Goal: Check status: Check status

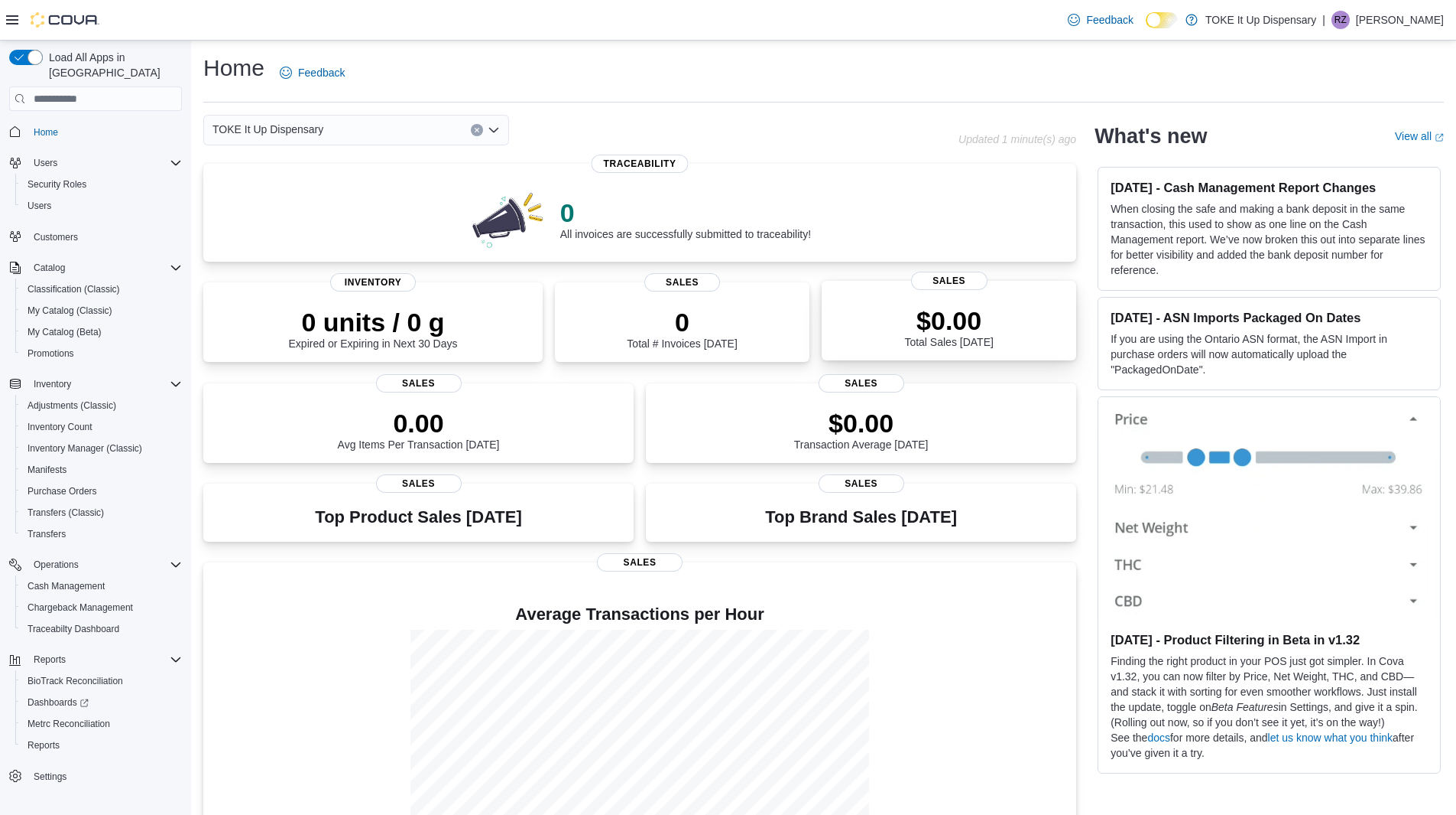
click at [991, 326] on p "$0.00" at bounding box center [948, 320] width 89 height 30
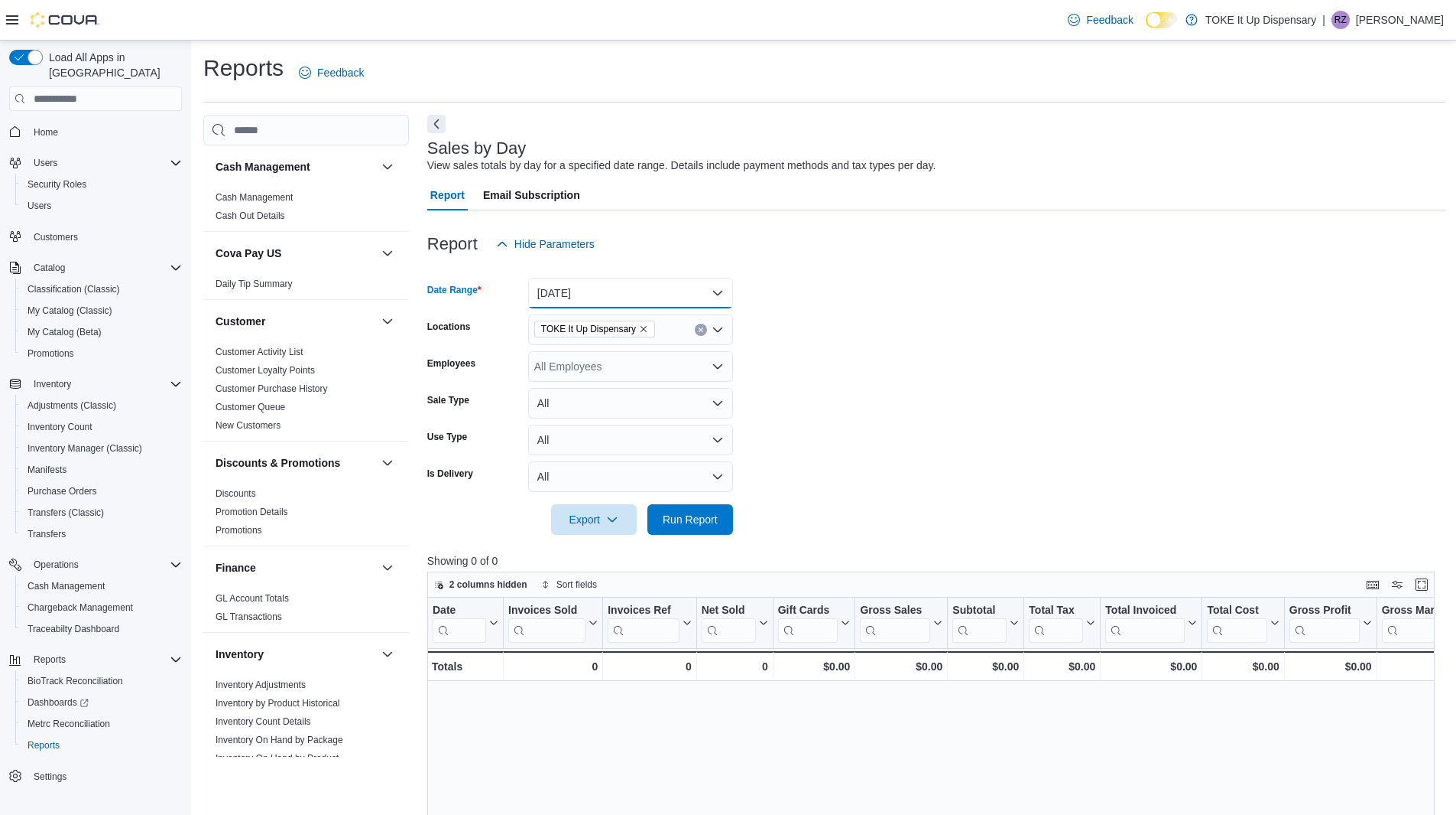
click at [719, 292] on button "Today" at bounding box center [630, 292] width 205 height 30
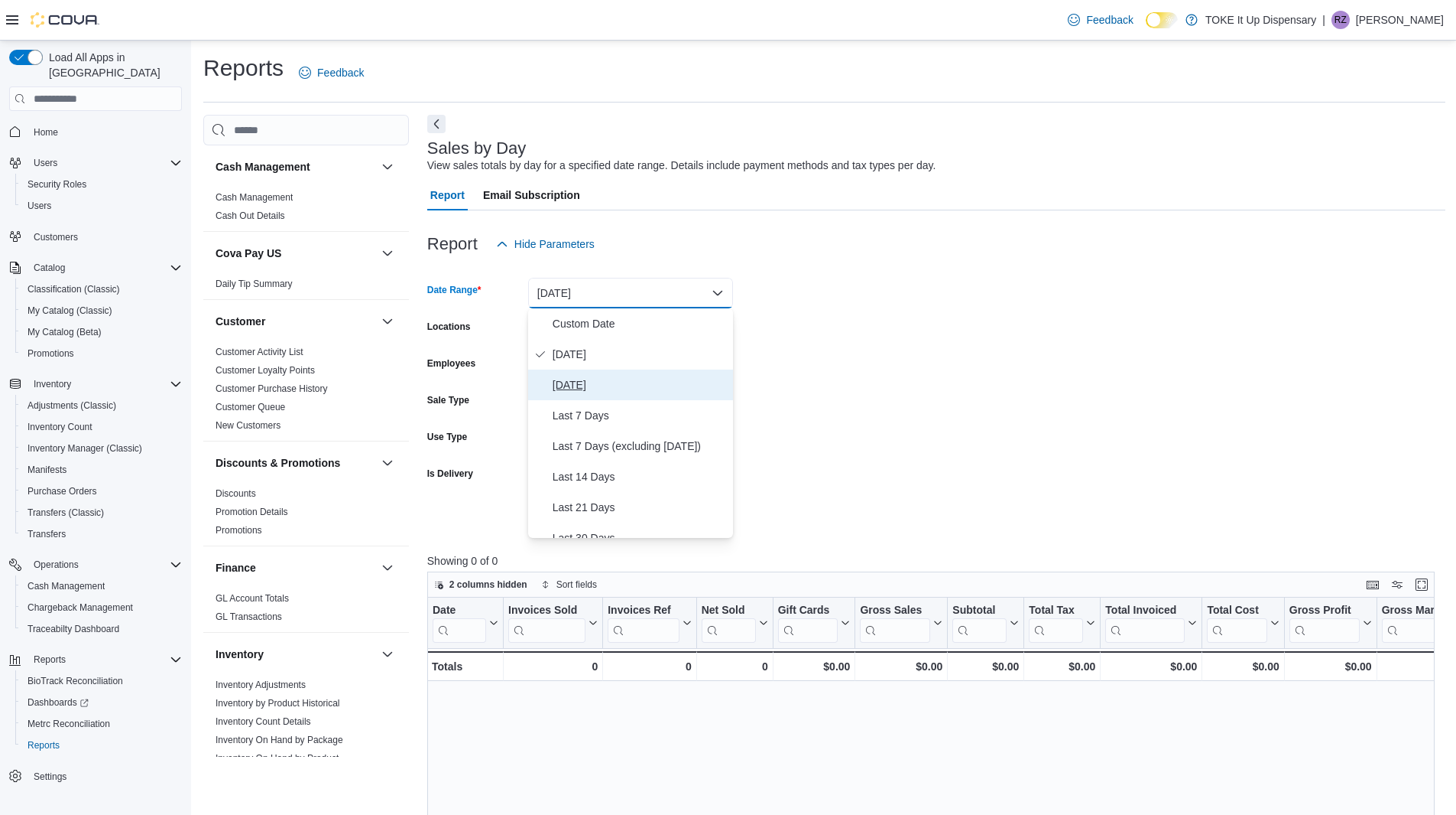
click at [582, 386] on span "Yesterday" at bounding box center [640, 385] width 175 height 18
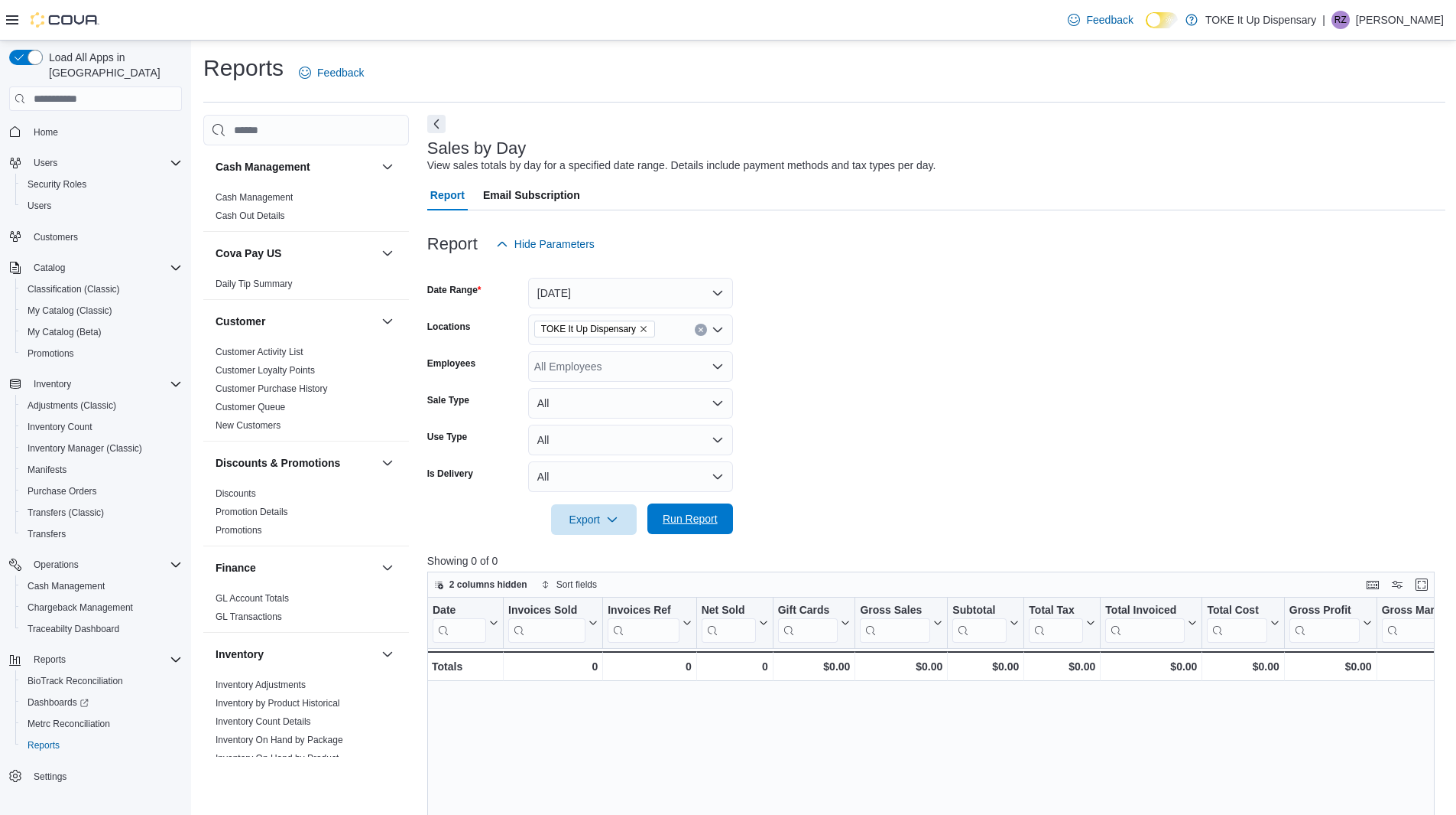
click at [683, 523] on span "Run Report" at bounding box center [690, 519] width 55 height 16
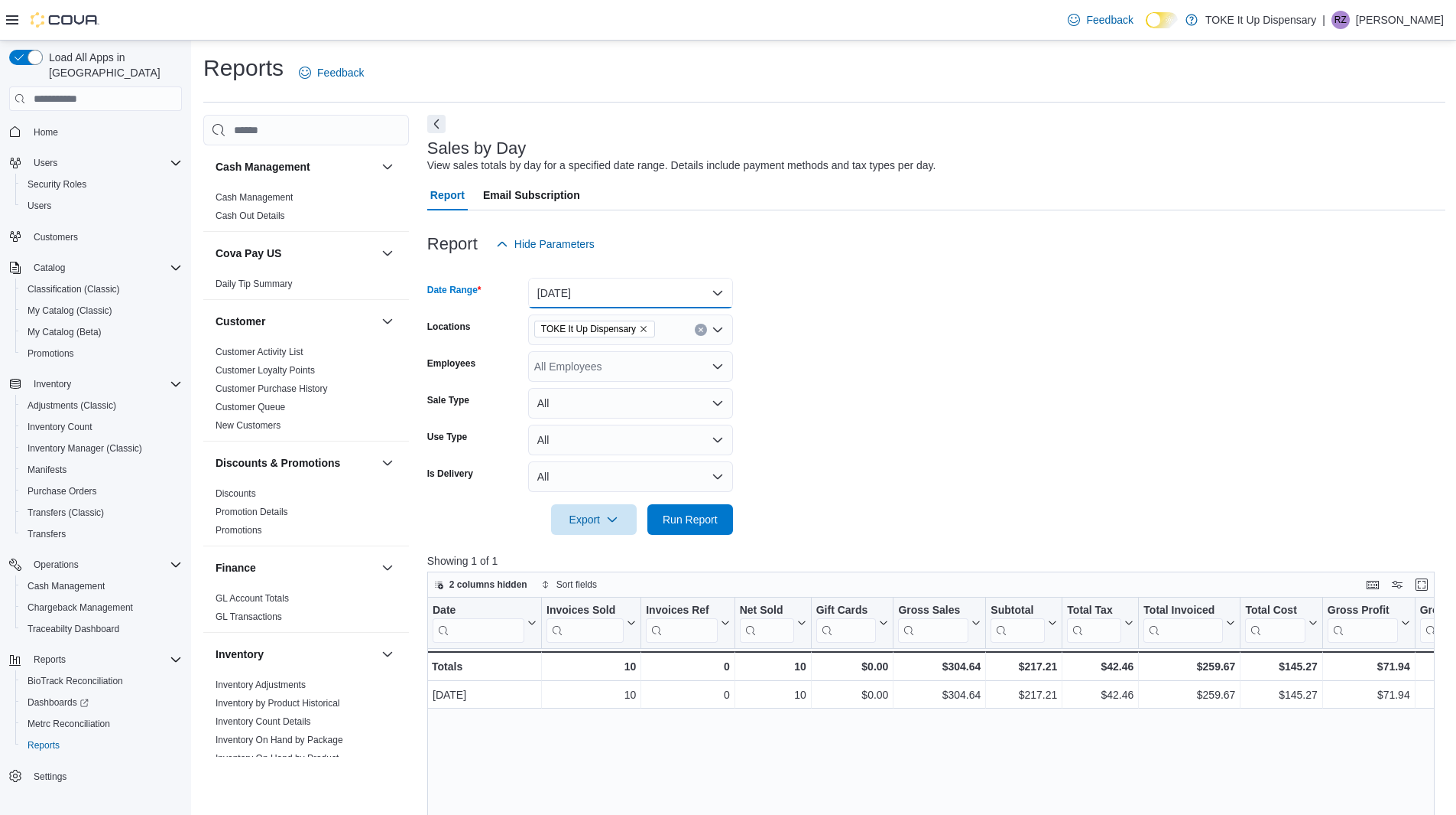
click at [708, 290] on button "Yesterday" at bounding box center [630, 292] width 205 height 30
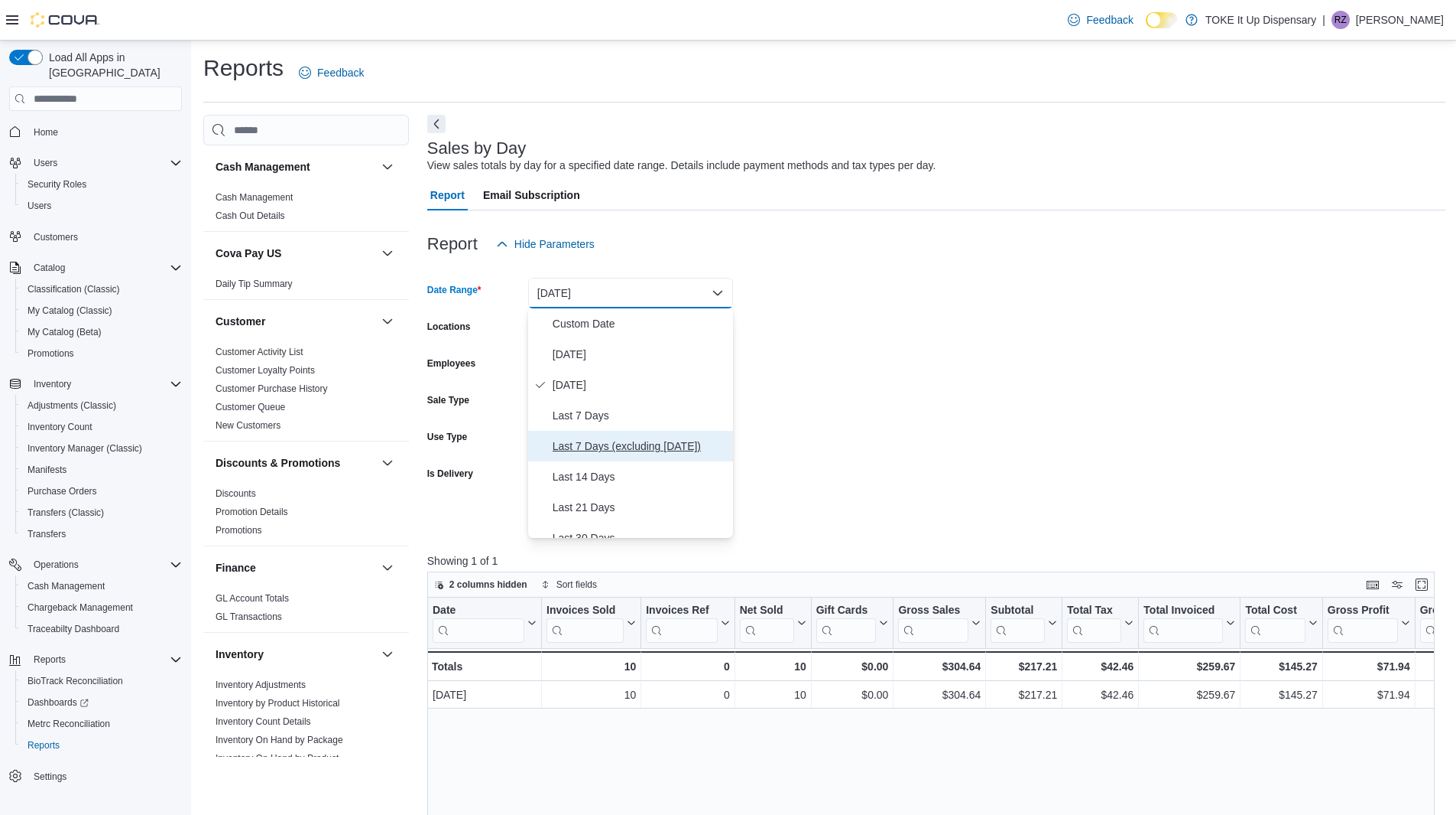
click at [600, 441] on span "Last 7 Days (excluding today)" at bounding box center [640, 446] width 175 height 18
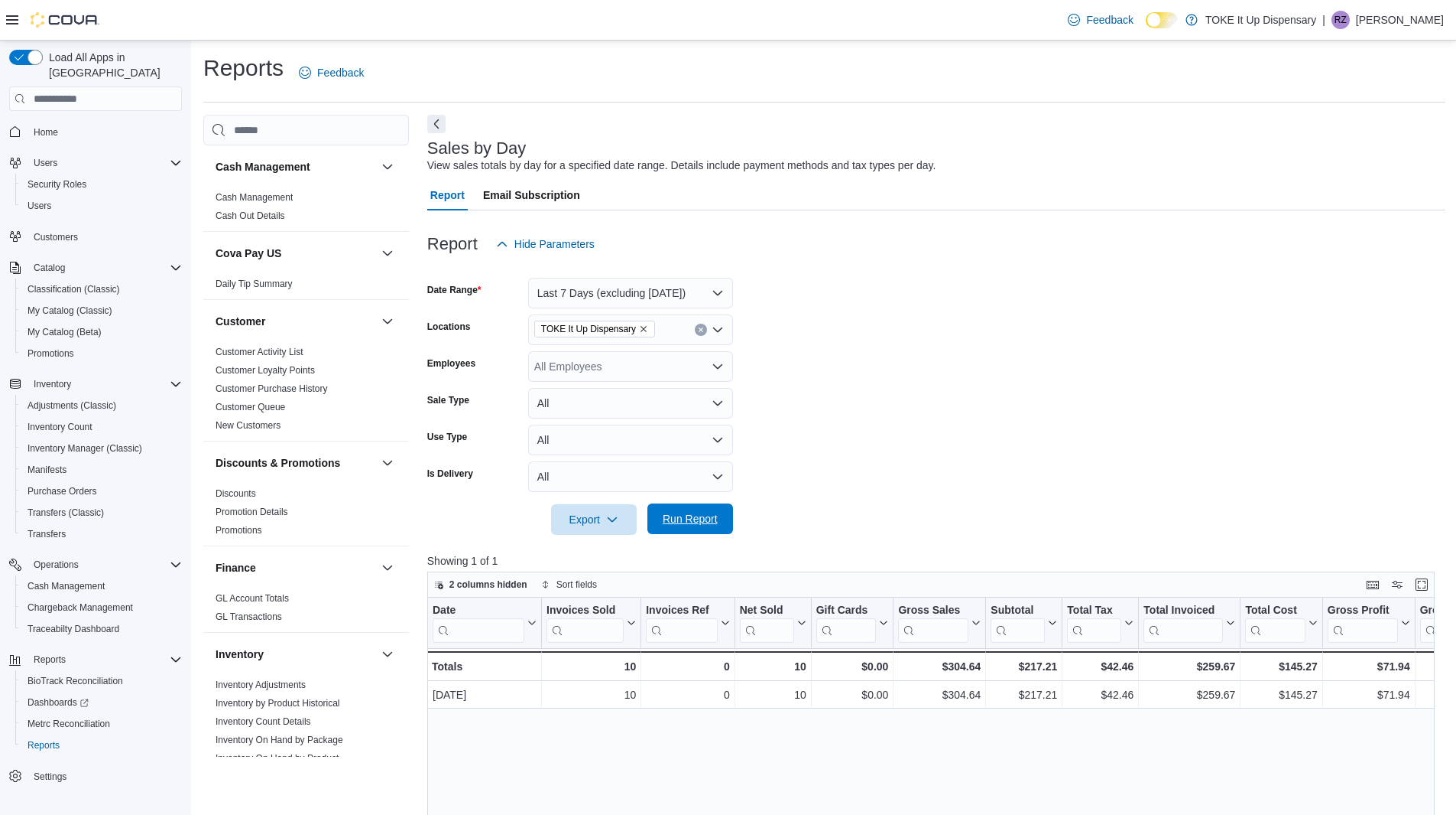
click at [701, 517] on span "Run Report" at bounding box center [690, 519] width 55 height 16
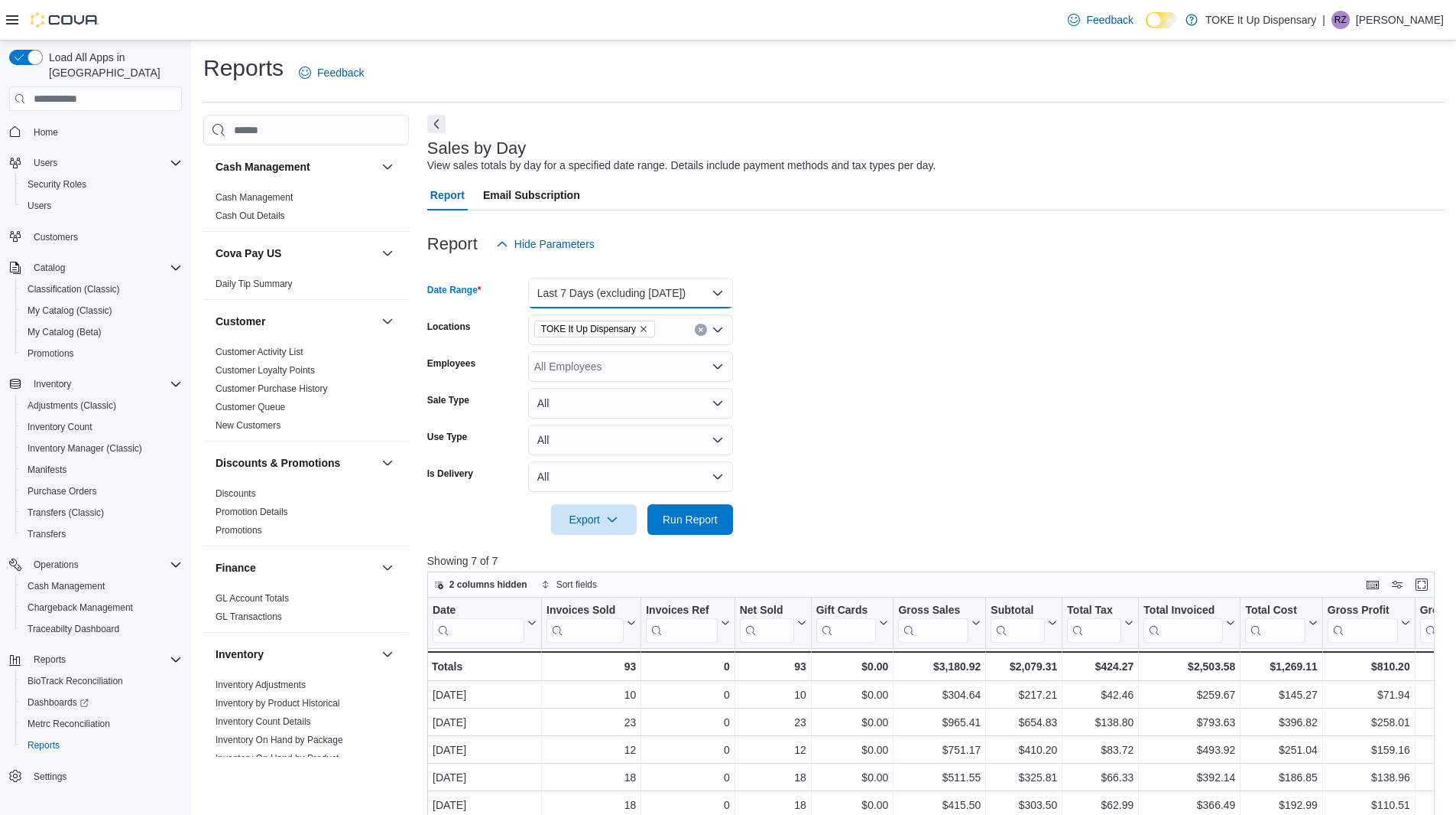
click at [720, 297] on button "Last 7 Days (excluding today)" at bounding box center [630, 292] width 205 height 30
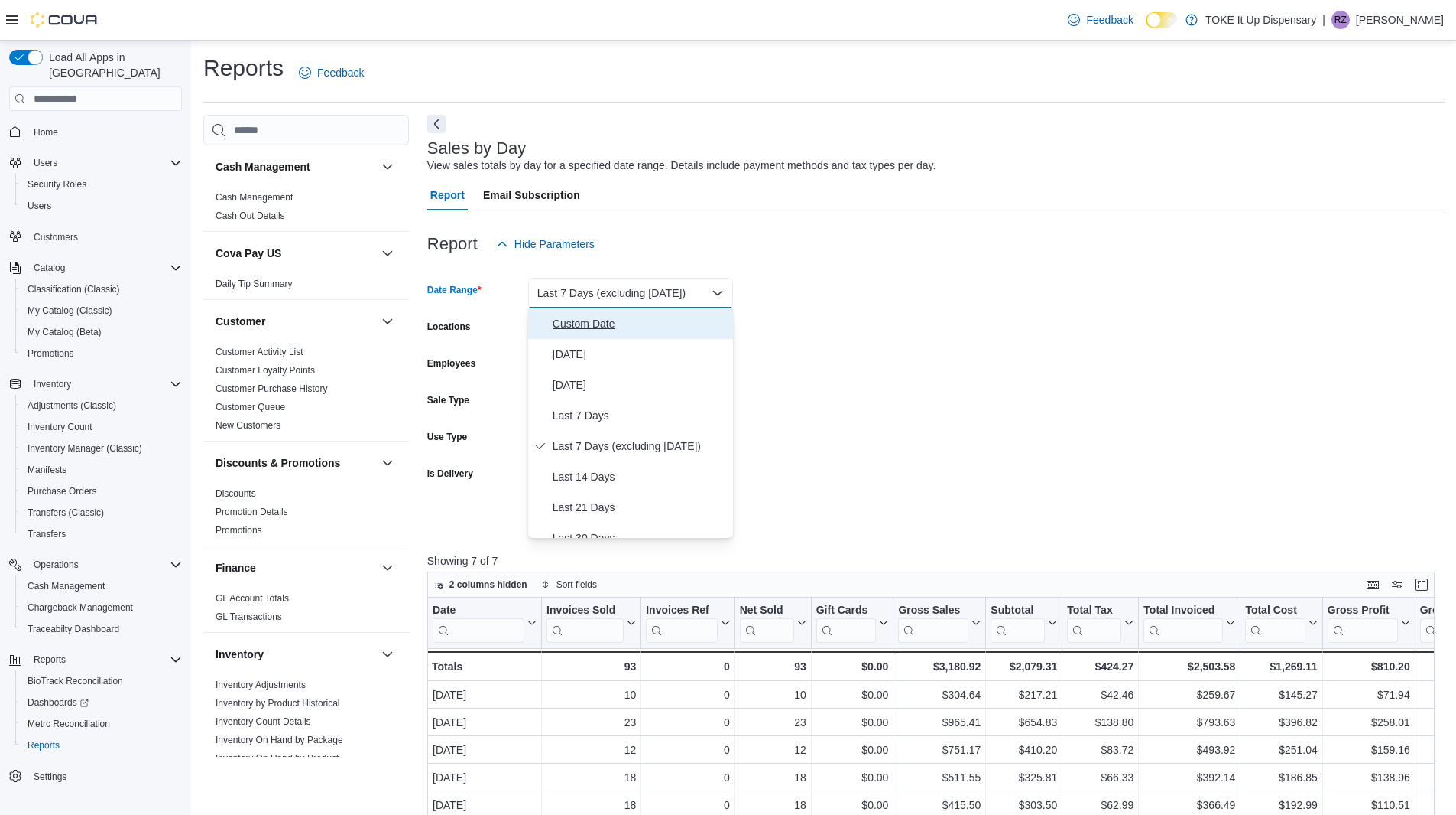
click at [623, 332] on span "Custom Date" at bounding box center [640, 323] width 175 height 18
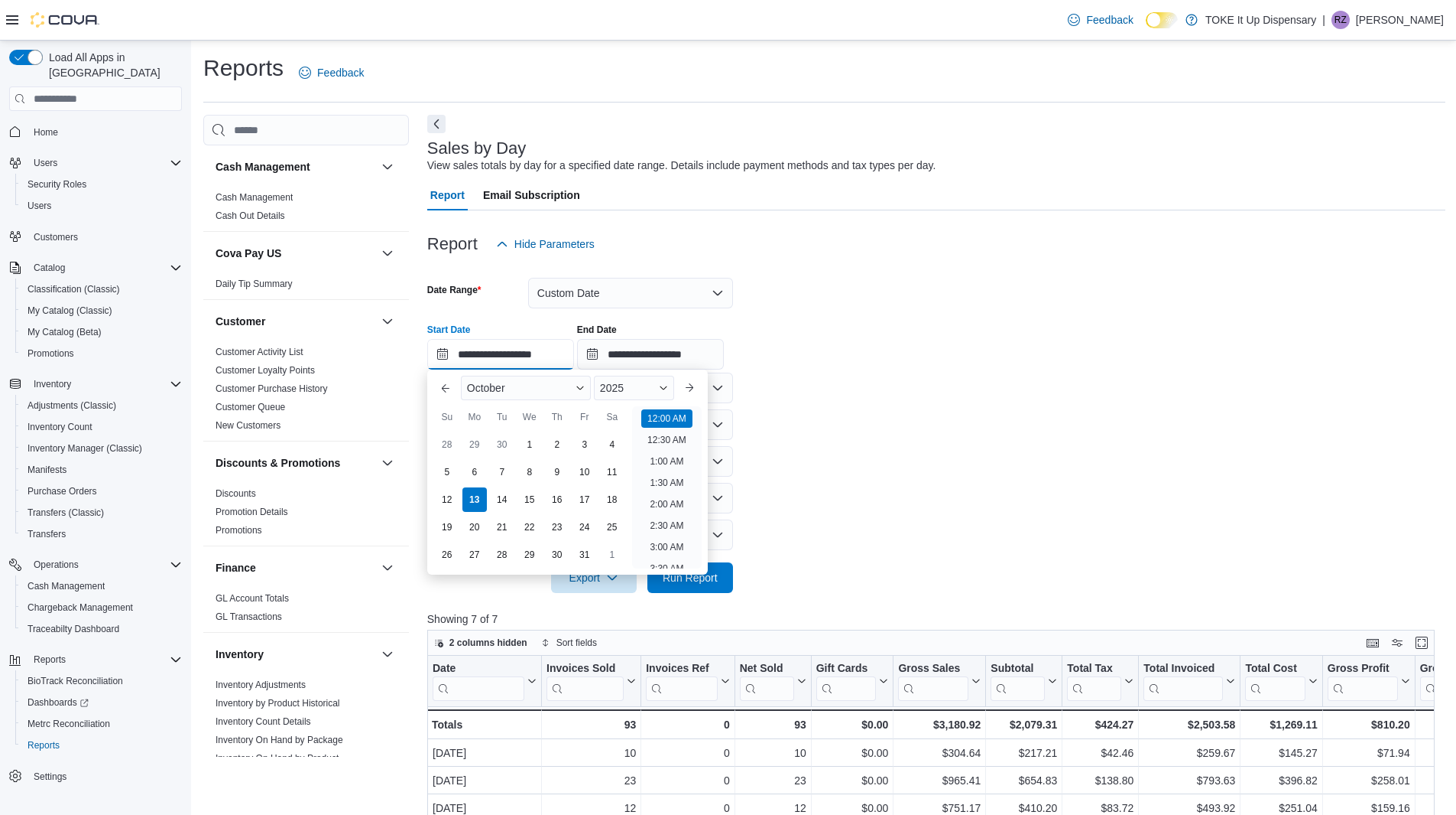
click at [490, 355] on input "**********" at bounding box center [501, 354] width 147 height 30
click at [536, 445] on div "1" at bounding box center [529, 444] width 27 height 27
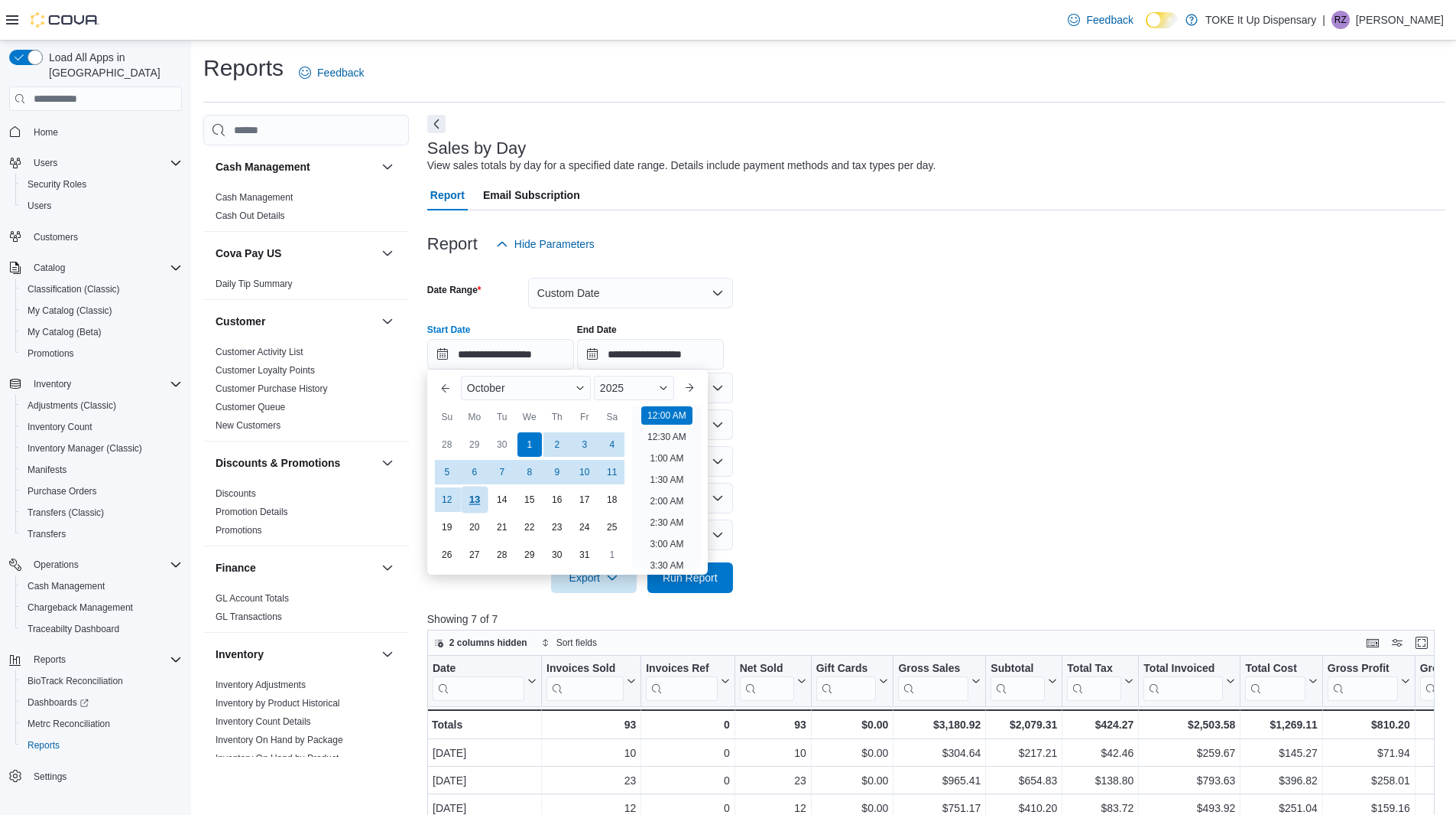
click at [473, 501] on div "13" at bounding box center [474, 500] width 27 height 27
click at [720, 581] on span "Run Report" at bounding box center [690, 577] width 67 height 30
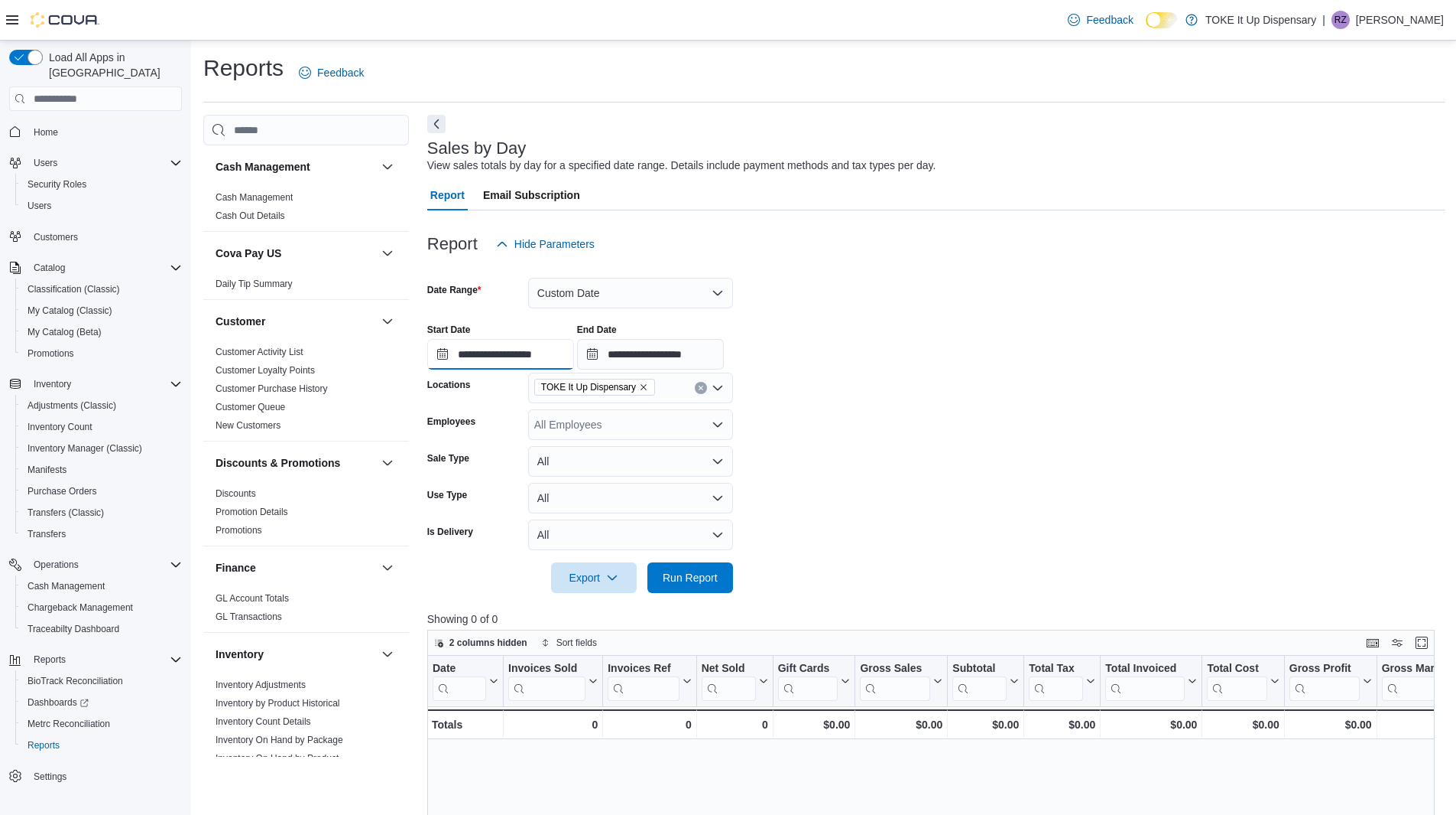
click at [513, 359] on input "**********" at bounding box center [501, 354] width 147 height 30
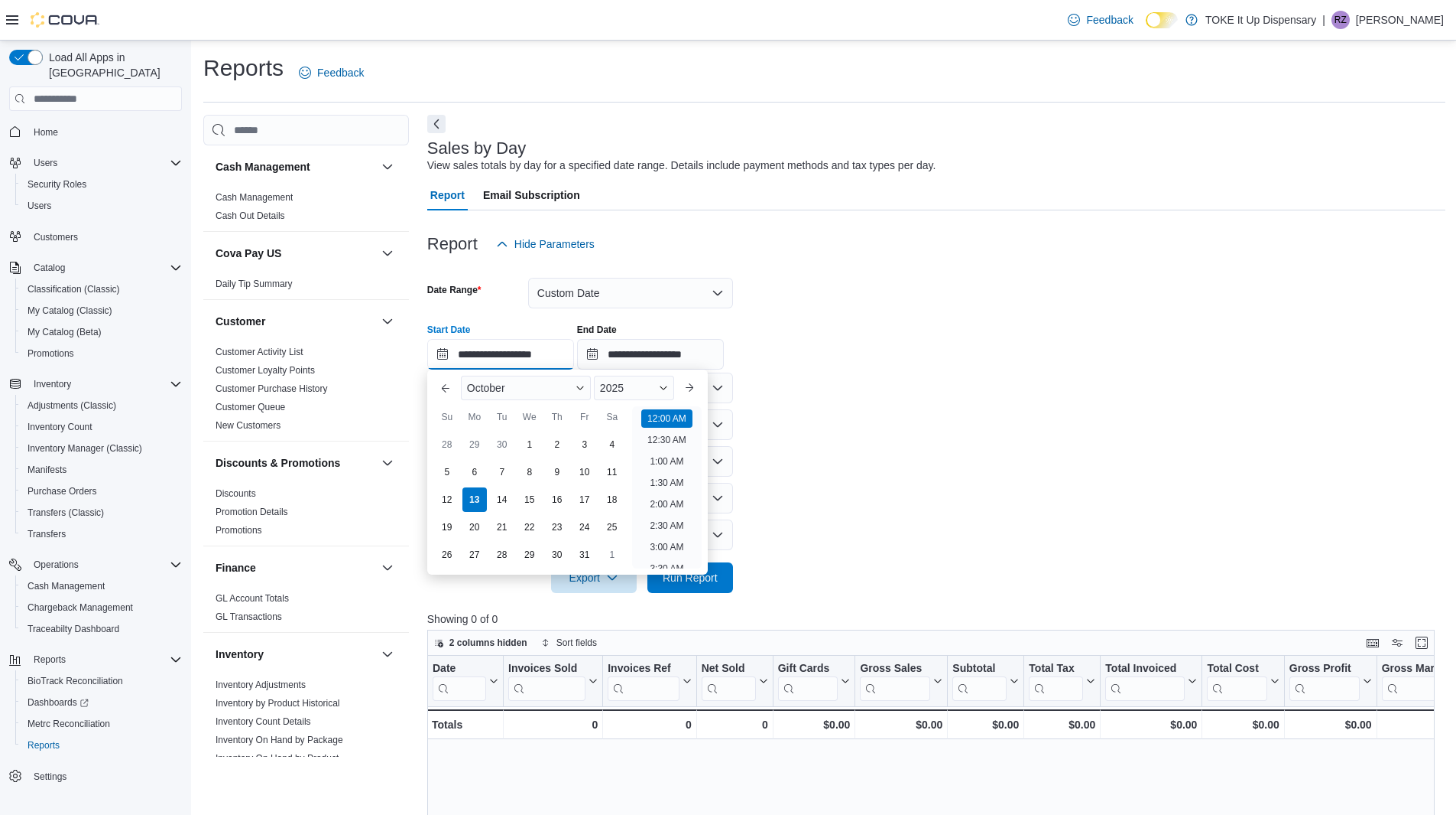
scroll to position [47, 0]
click at [530, 444] on div "1" at bounding box center [529, 444] width 27 height 27
type input "**********"
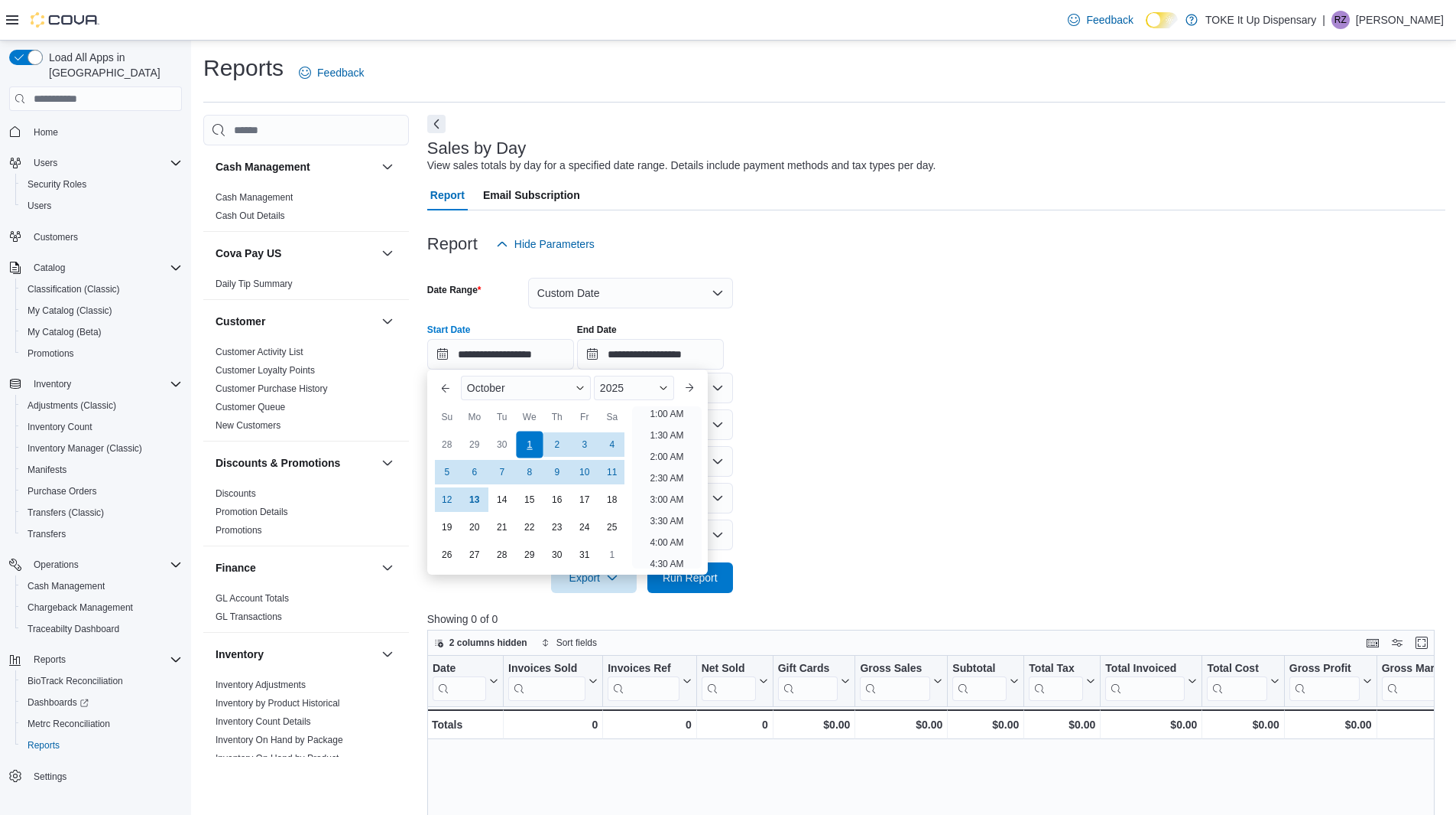
scroll to position [3, 0]
click at [717, 577] on span "Run Report" at bounding box center [690, 577] width 55 height 16
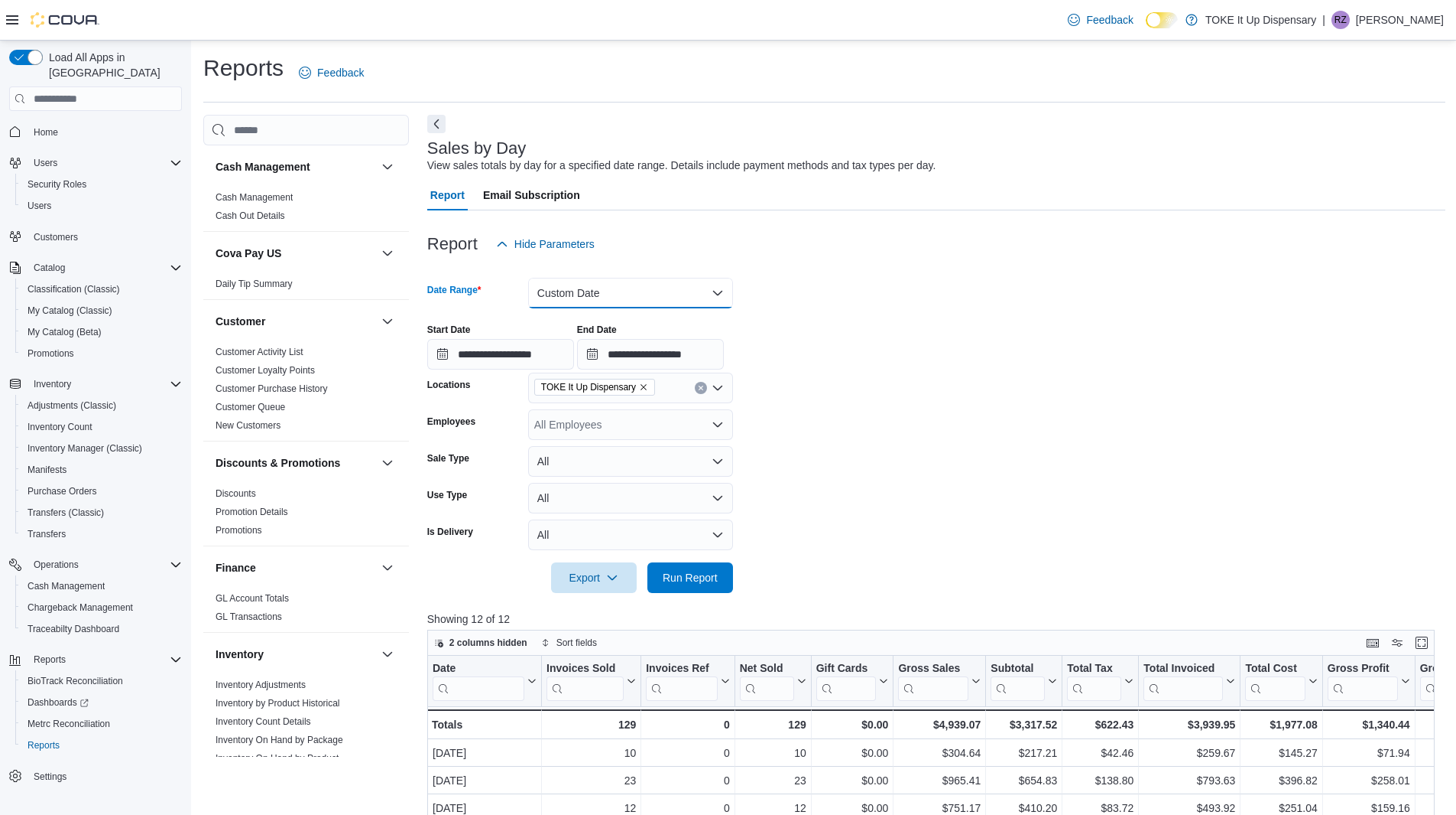
click at [717, 288] on button "Custom Date" at bounding box center [630, 292] width 205 height 30
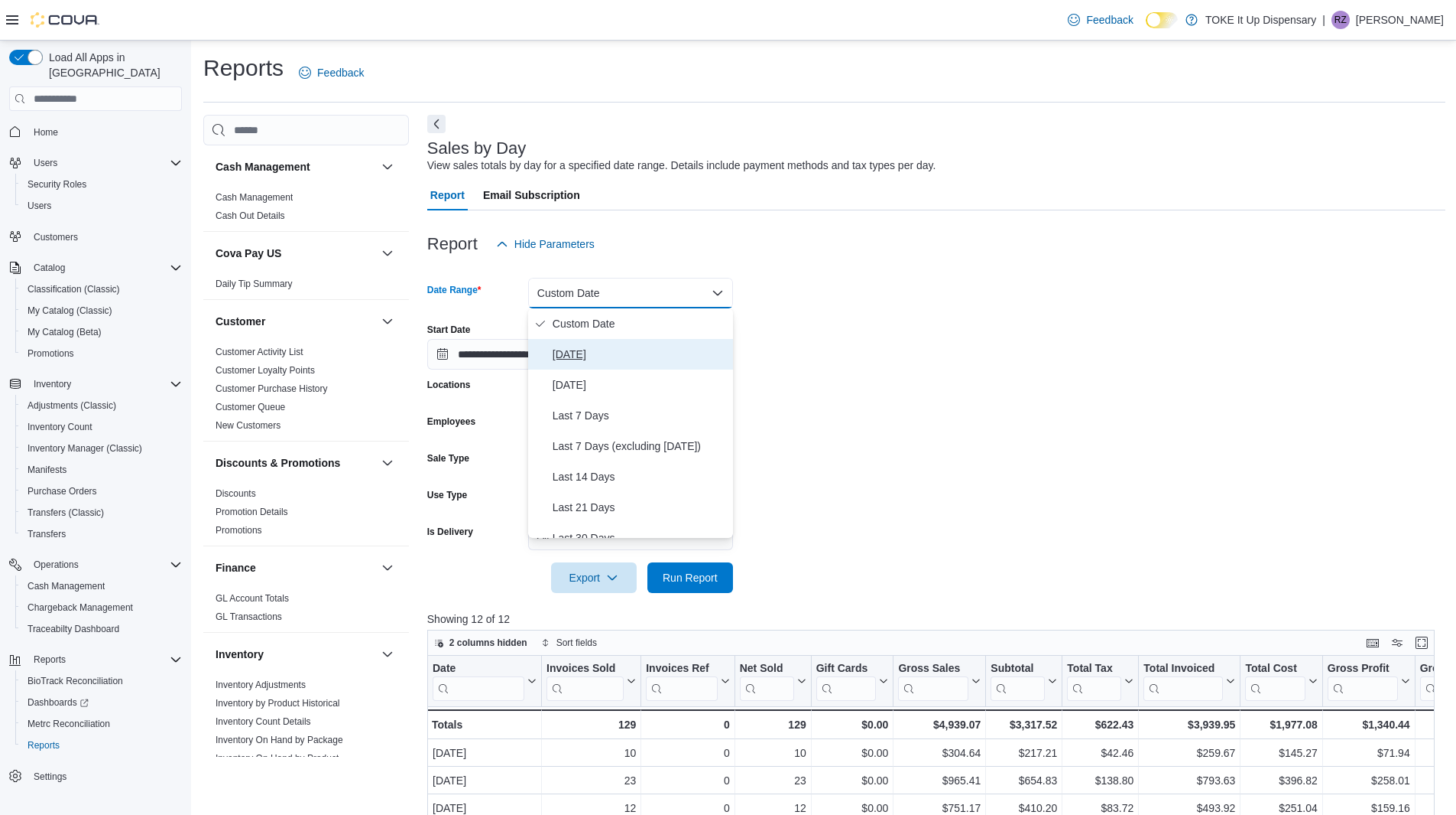
click at [570, 357] on span "Today" at bounding box center [640, 354] width 175 height 18
